Goal: Task Accomplishment & Management: Manage account settings

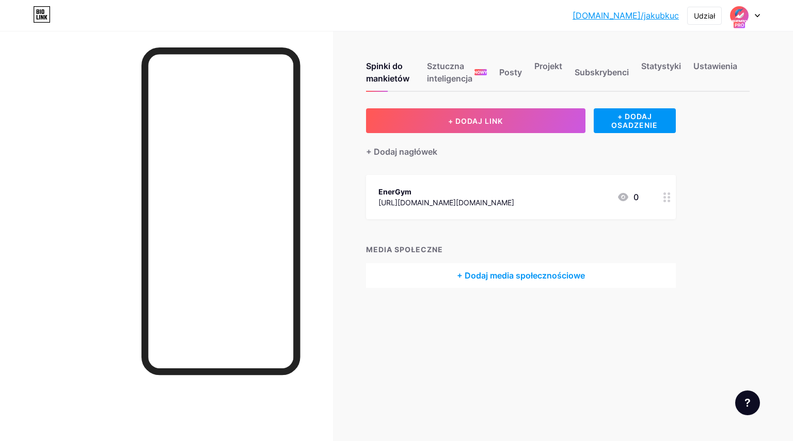
click at [752, 14] on div at bounding box center [745, 15] width 30 height 19
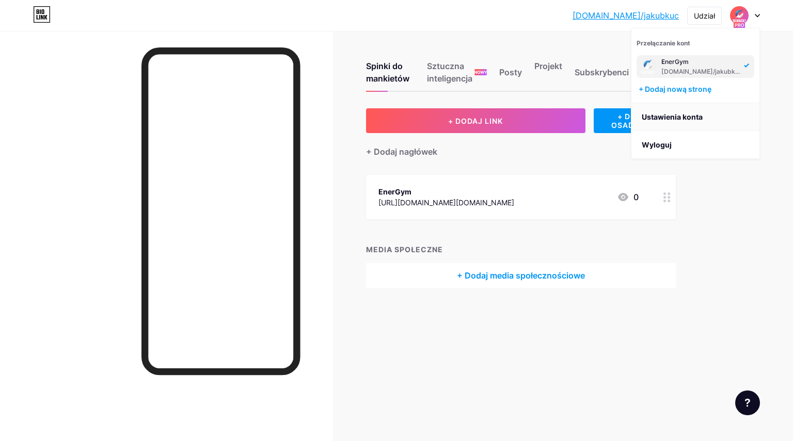
click at [675, 118] on font "Ustawienia konta" at bounding box center [671, 117] width 61 height 9
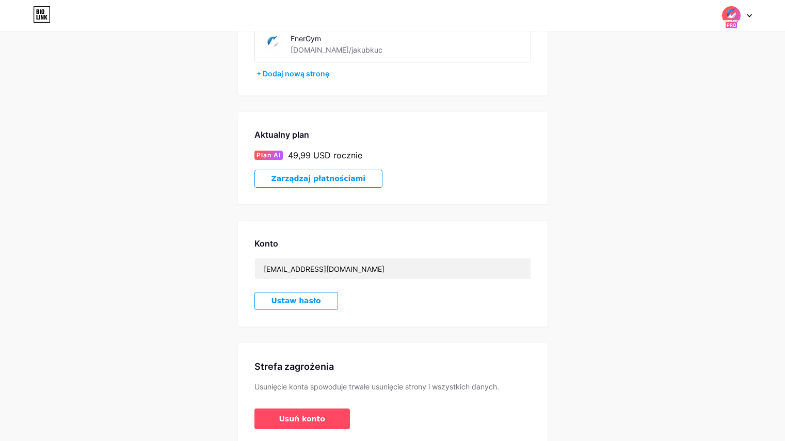
scroll to position [136, 0]
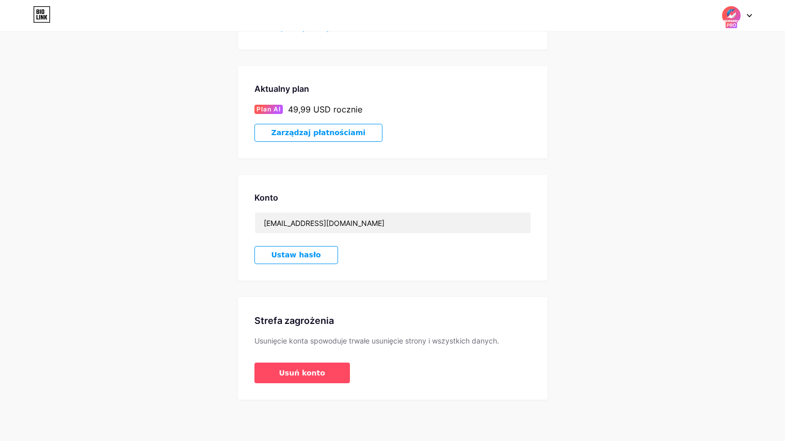
click at [292, 132] on font "Zarządzaj płatnościami" at bounding box center [318, 133] width 94 height 8
click at [288, 375] on font "Usuń konto" at bounding box center [302, 373] width 46 height 8
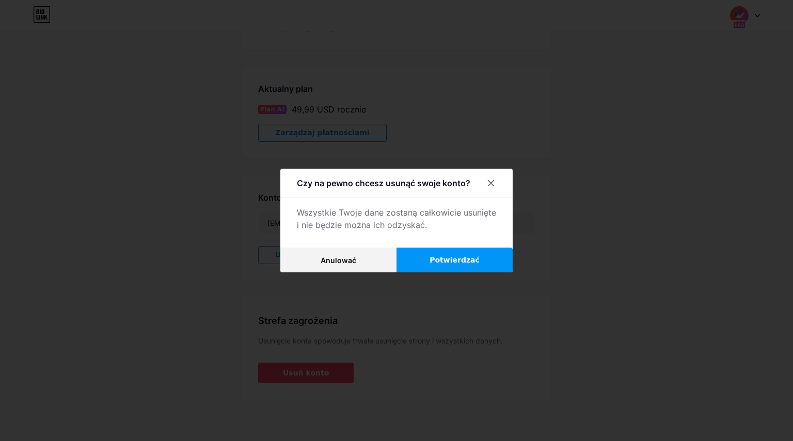
click at [449, 257] on font "Potwierdzać" at bounding box center [454, 260] width 50 height 8
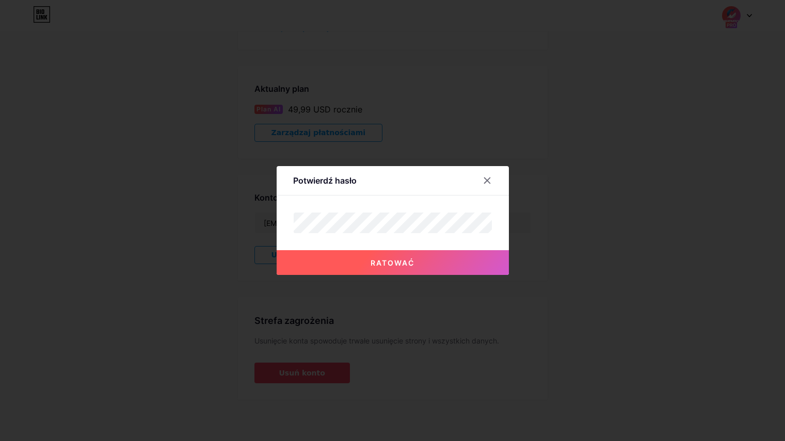
click at [387, 262] on font "Ratować" at bounding box center [393, 263] width 44 height 9
click at [402, 262] on font "Ratować" at bounding box center [393, 263] width 44 height 9
click at [370, 271] on button "Ratować" at bounding box center [393, 262] width 232 height 25
click at [434, 272] on button "Ratować" at bounding box center [393, 262] width 232 height 25
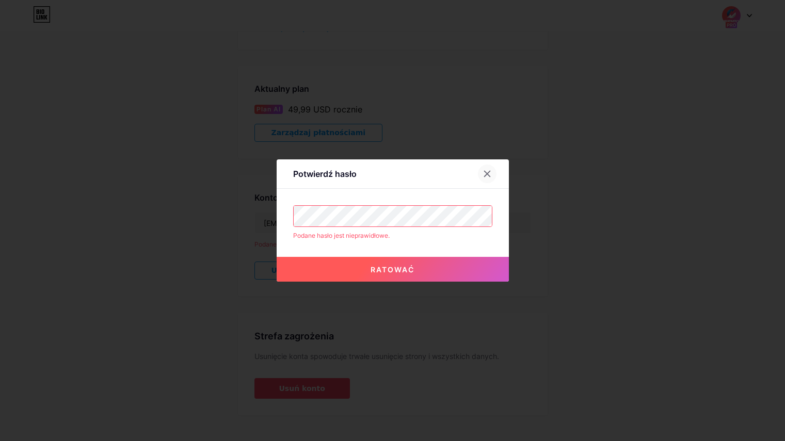
click at [490, 172] on icon at bounding box center [487, 174] width 6 height 6
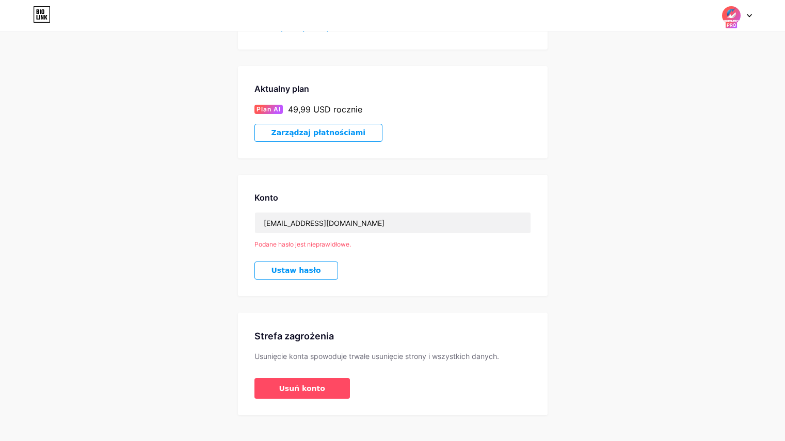
click at [143, 238] on div "Ustawienia konta Moje strony EnerGym [DOMAIN_NAME]/jakubkuc + Dodaj nową stronę…" at bounding box center [392, 164] width 785 height 504
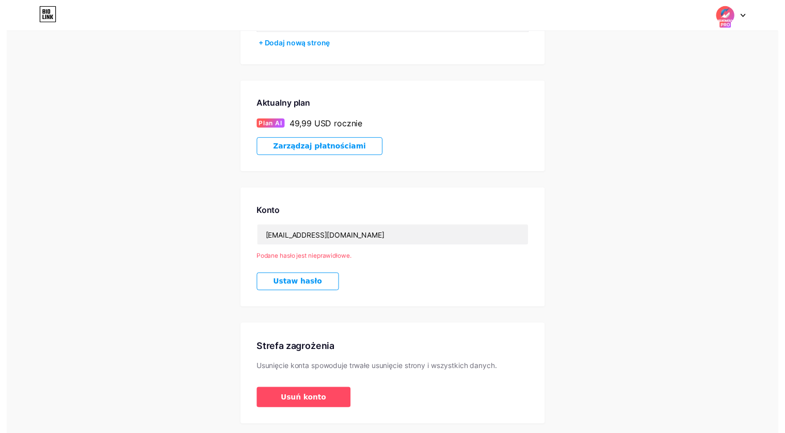
scroll to position [0, 0]
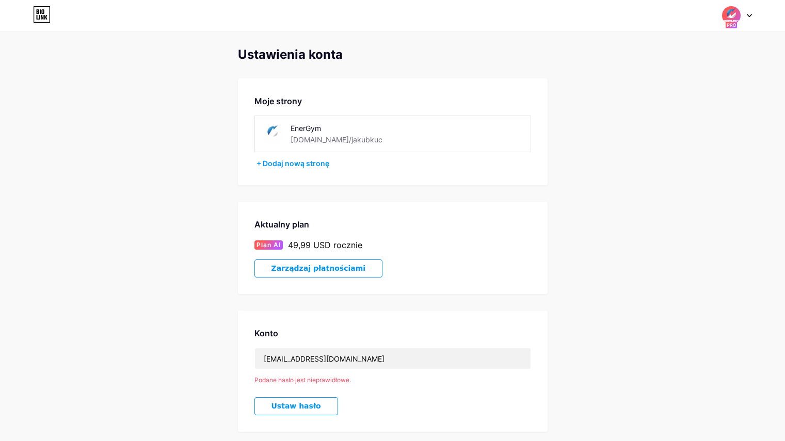
click at [747, 19] on div at bounding box center [737, 15] width 30 height 19
click at [649, 117] on font "Panel" at bounding box center [644, 117] width 20 height 9
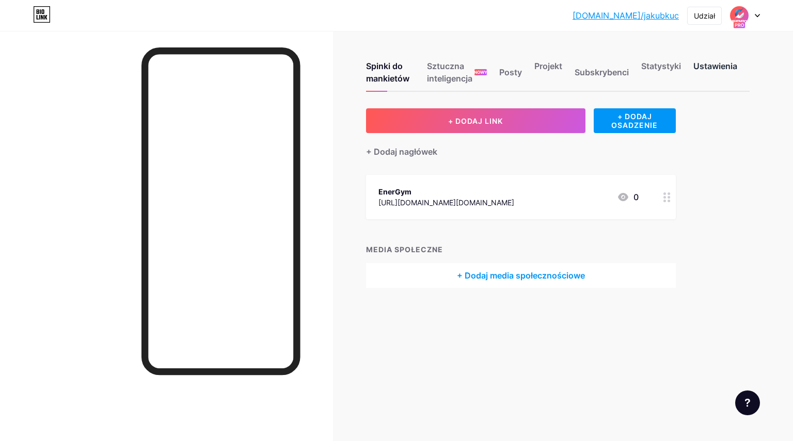
click at [708, 63] on font "Ustawienia" at bounding box center [715, 66] width 44 height 10
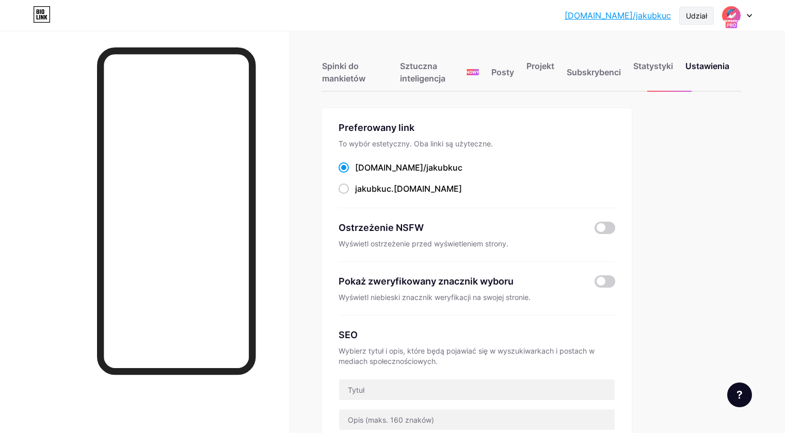
click at [695, 15] on font "Udział" at bounding box center [696, 15] width 21 height 9
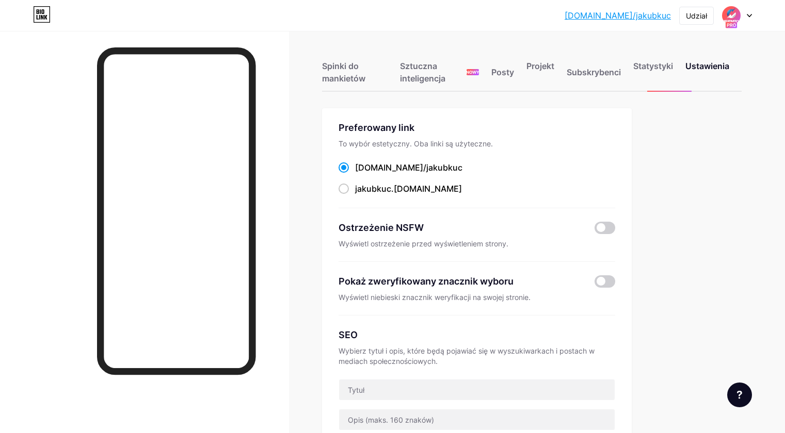
click at [750, 14] on icon at bounding box center [749, 16] width 5 height 4
click at [676, 117] on font "Ustawienia konta" at bounding box center [664, 117] width 61 height 9
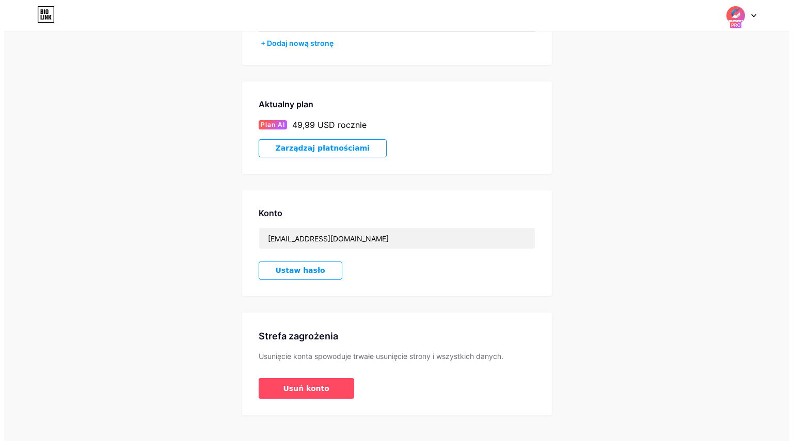
scroll to position [136, 0]
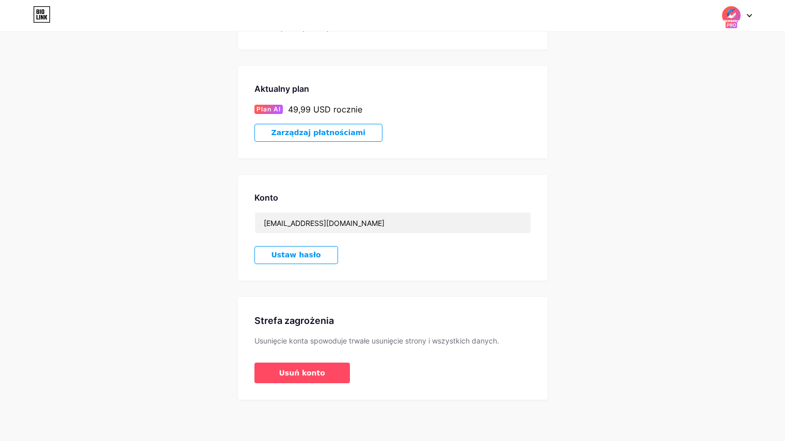
click at [287, 258] on font "Ustaw hasło" at bounding box center [296, 255] width 50 height 8
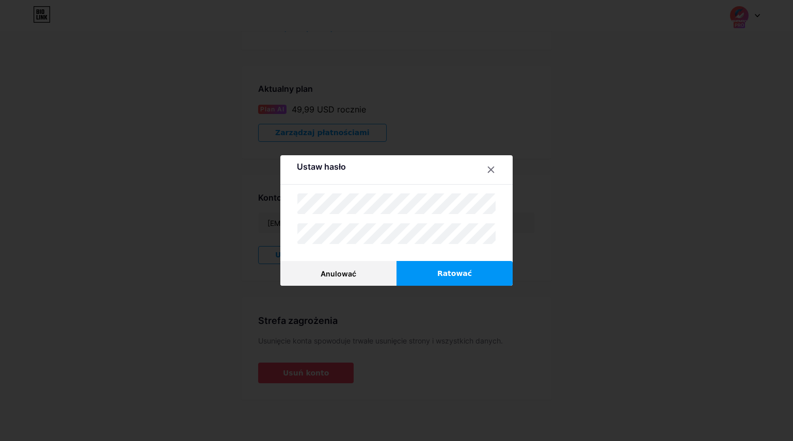
click at [477, 272] on button "Ratować" at bounding box center [454, 273] width 116 height 25
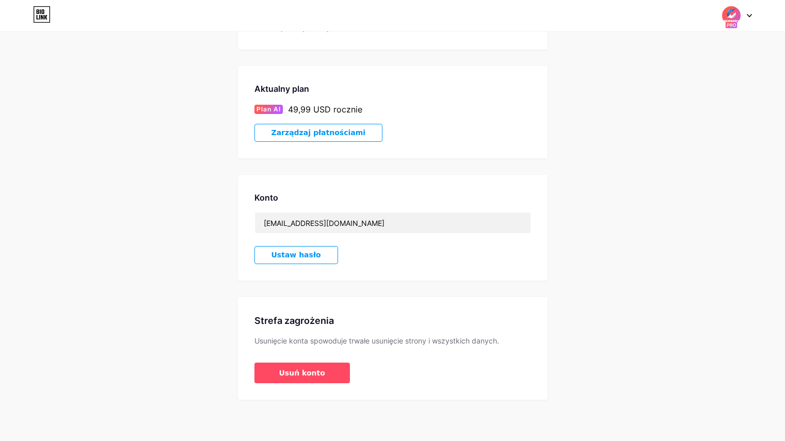
click at [192, 232] on div "Ustawienia konta Moje strony EnerGym [DOMAIN_NAME]/jakubkuc + Dodaj nową stronę…" at bounding box center [392, 156] width 785 height 488
click at [294, 370] on font "Usuń konto" at bounding box center [302, 373] width 46 height 8
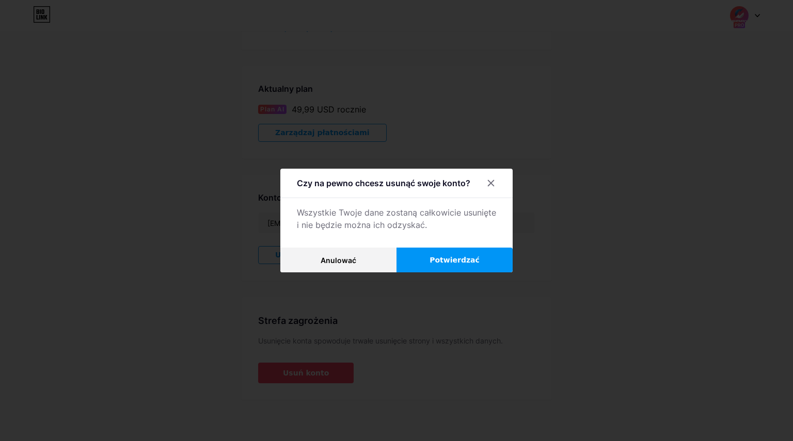
click at [438, 258] on font "Potwierdzać" at bounding box center [454, 260] width 50 height 8
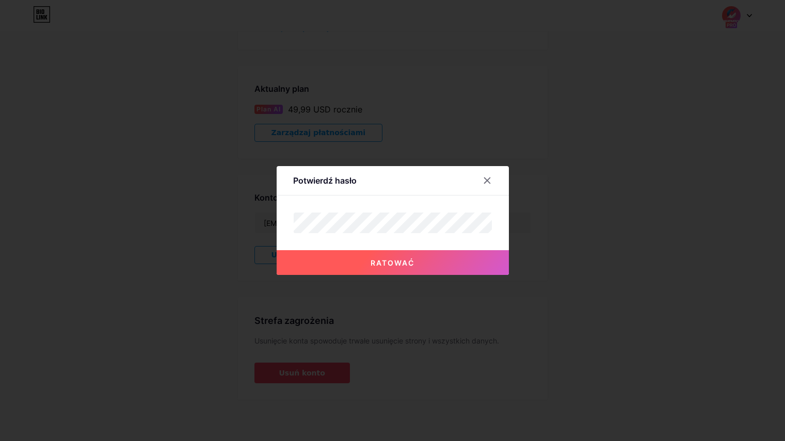
click at [386, 269] on button "Ratować" at bounding box center [393, 262] width 232 height 25
click at [665, 135] on div at bounding box center [392, 220] width 785 height 441
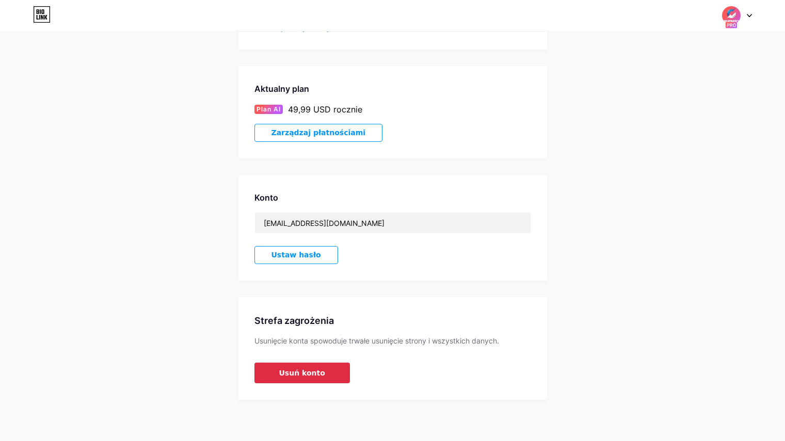
click at [299, 373] on font "Usuń konto" at bounding box center [302, 373] width 46 height 8
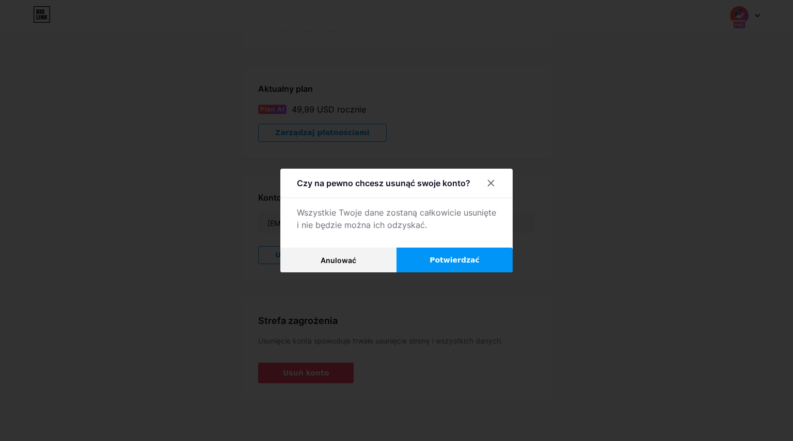
click at [436, 260] on font "Potwierdzać" at bounding box center [454, 260] width 50 height 8
click at [453, 260] on font "Potwierdzać" at bounding box center [454, 260] width 50 height 8
click at [490, 183] on icon at bounding box center [491, 184] width 6 height 6
click at [746, 18] on div at bounding box center [396, 220] width 793 height 441
click at [439, 259] on font "Potwierdzać" at bounding box center [454, 260] width 50 height 8
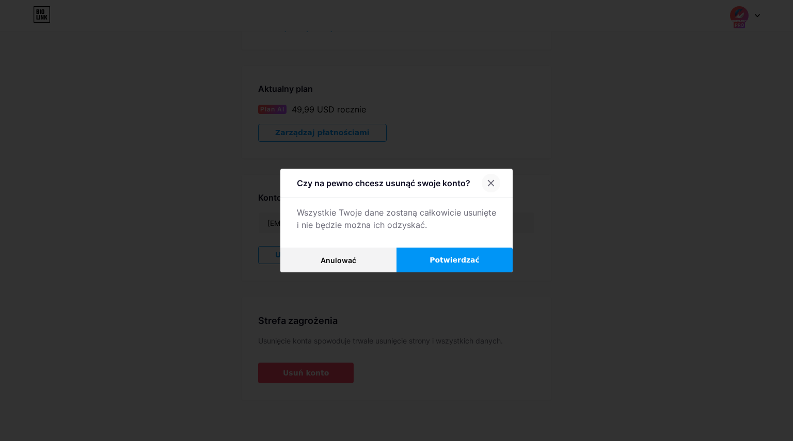
click at [486, 182] on div at bounding box center [490, 183] width 19 height 19
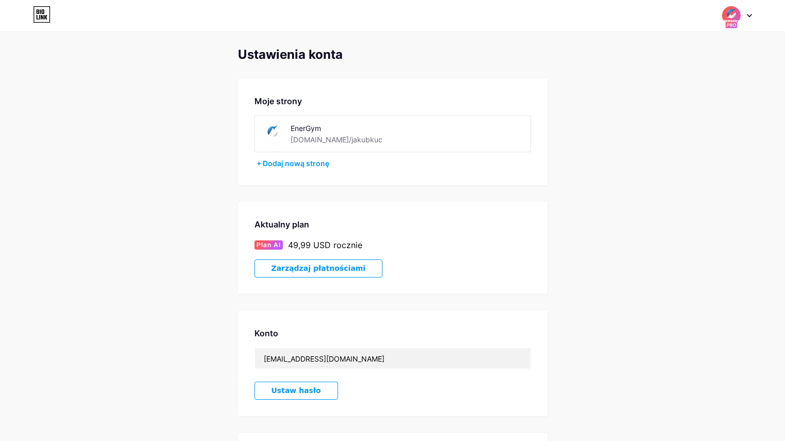
click at [750, 19] on div at bounding box center [737, 15] width 30 height 19
click at [652, 114] on font "Panel" at bounding box center [644, 117] width 20 height 9
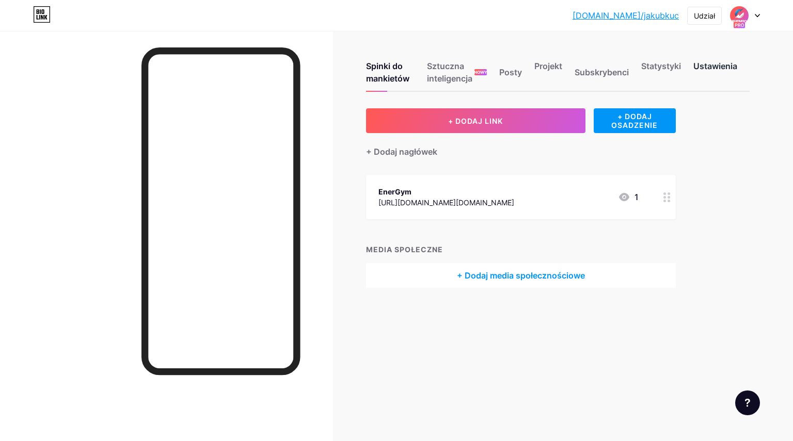
click at [700, 66] on font "Ustawienia" at bounding box center [715, 66] width 44 height 10
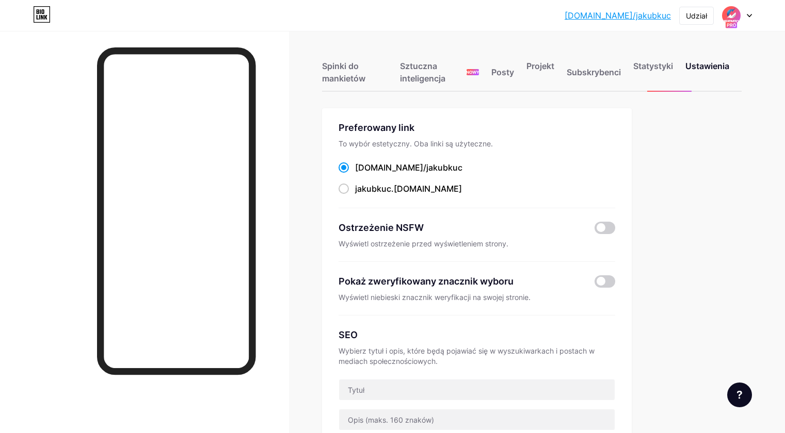
click at [745, 14] on div at bounding box center [737, 15] width 30 height 19
click at [672, 112] on link "Ustawienia konta" at bounding box center [687, 117] width 128 height 28
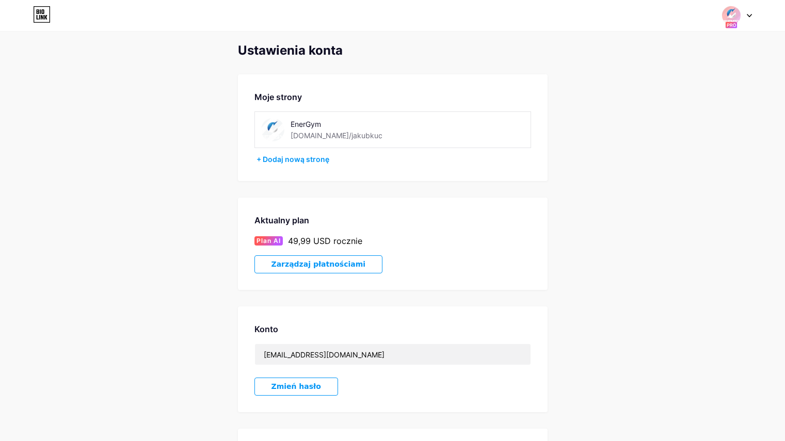
scroll to position [136, 0]
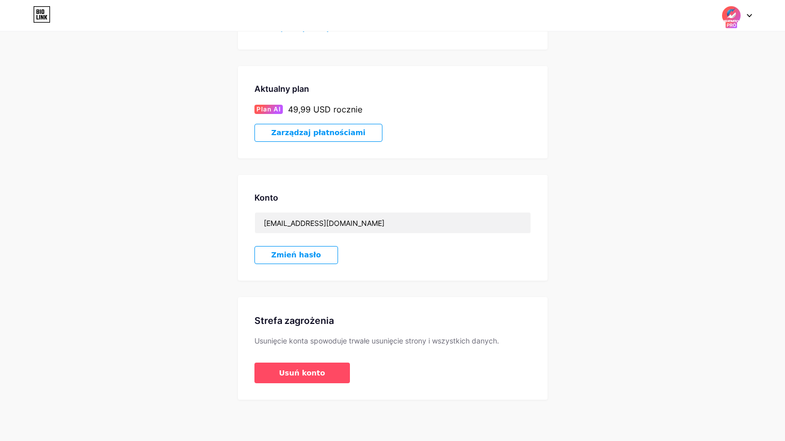
click at [301, 384] on div "Strefa zagrożenia Usunięcie konta spowoduje trwałe usunięcie strony i wszystkic…" at bounding box center [393, 348] width 310 height 103
click at [300, 377] on font "Usuń konto" at bounding box center [302, 373] width 46 height 8
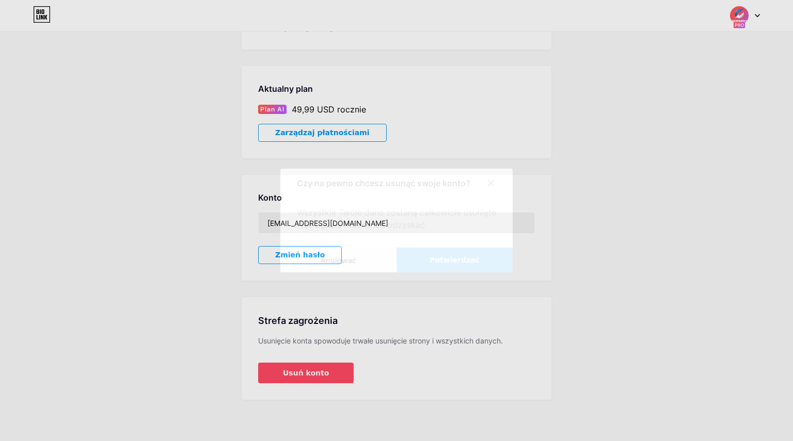
click at [457, 261] on font "Potwierdzać" at bounding box center [454, 260] width 50 height 8
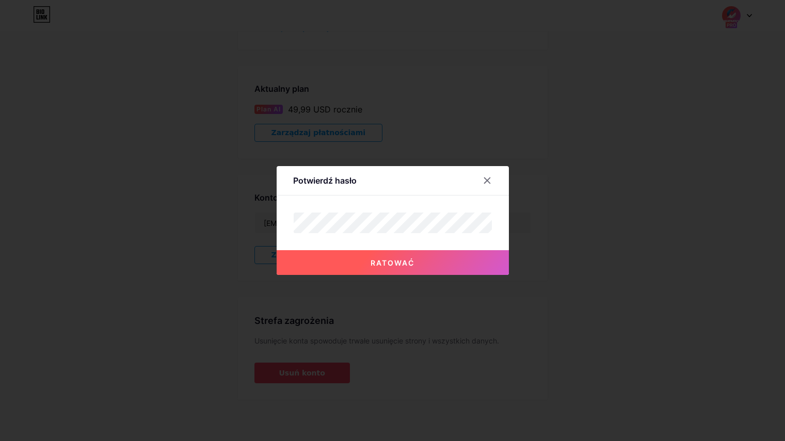
click at [408, 260] on font "Ratować" at bounding box center [393, 263] width 44 height 9
